Goal: Register for event/course

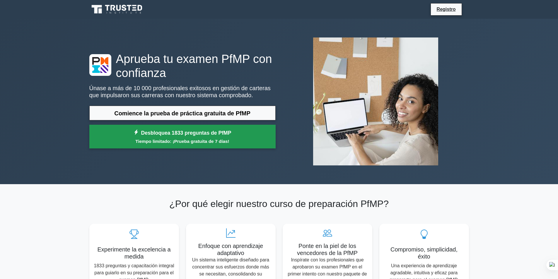
click at [188, 135] on font "Desbloquea 1833 preguntas de PfMP" at bounding box center [186, 133] width 90 height 6
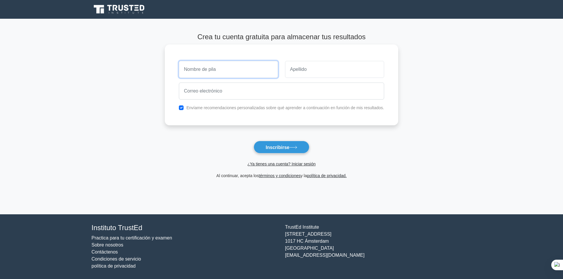
click at [230, 65] on input "text" at bounding box center [228, 69] width 99 height 17
type input "MARTÍN MOISES"
click at [314, 65] on input "text" at bounding box center [334, 69] width 99 height 17
type input "SUAREZ RAMOS"
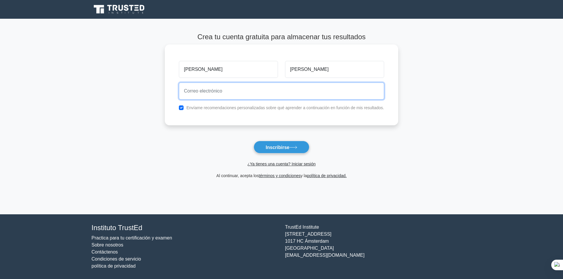
click at [213, 93] on input "email" at bounding box center [281, 91] width 205 height 17
type input "msuarezr1962@gmail.com"
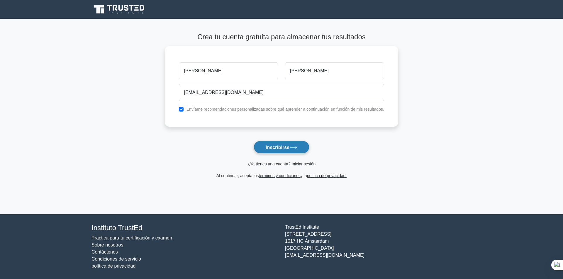
click at [283, 145] on font "Inscribirse" at bounding box center [277, 147] width 24 height 5
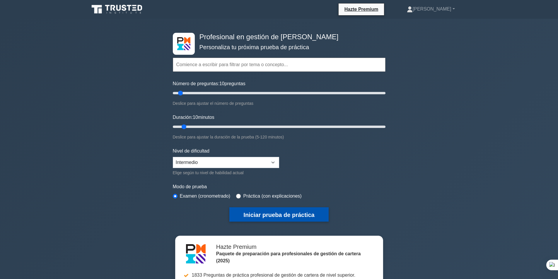
click at [298, 213] on font "Iniciar prueba de práctica" at bounding box center [279, 215] width 71 height 6
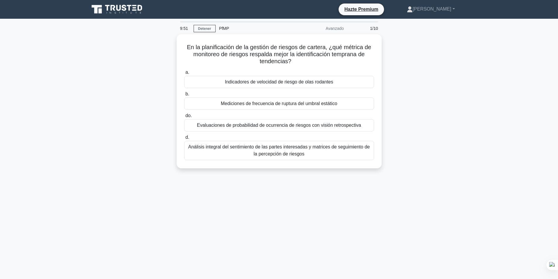
click at [341, 28] on font "Avanzado" at bounding box center [335, 28] width 18 height 5
click at [210, 23] on div "9:49 Detener PfMP Avanzado 1/10" at bounding box center [279, 29] width 205 height 12
click at [422, 110] on div "En la planificación de la gestión de riesgos de cartera, ¿qué métrica de monito…" at bounding box center [279, 104] width 387 height 141
click at [430, 9] on font "Martín Moisés" at bounding box center [432, 8] width 39 height 5
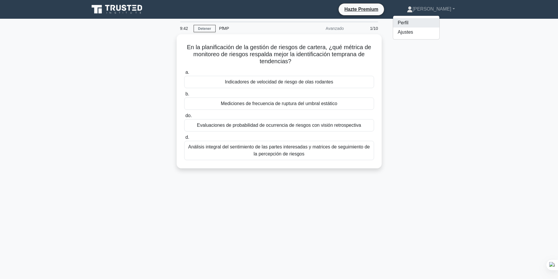
click at [416, 21] on link "Perfil" at bounding box center [416, 22] width 46 height 9
